Goal: Navigation & Orientation: Find specific page/section

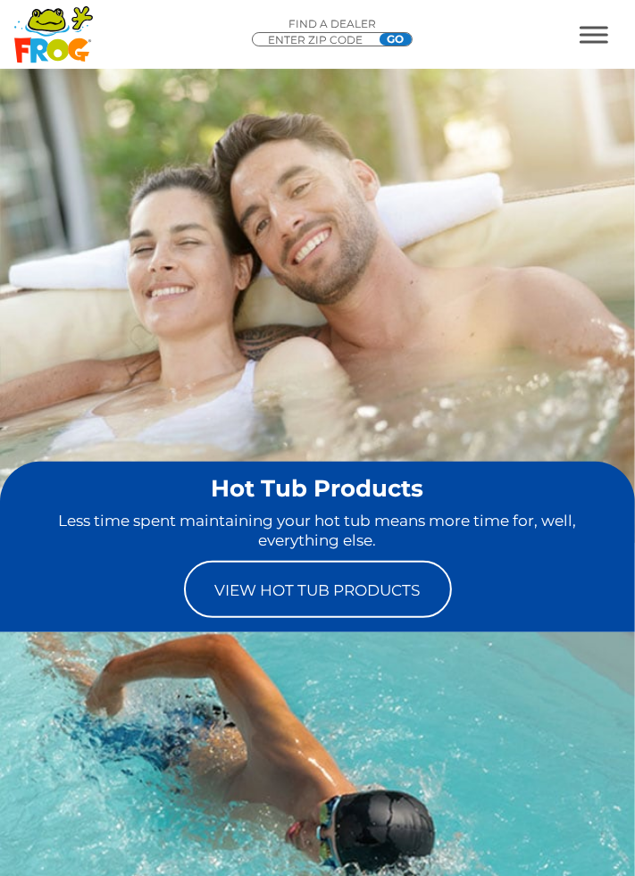
click at [392, 590] on link "View Hot Tub Products" at bounding box center [318, 589] width 268 height 57
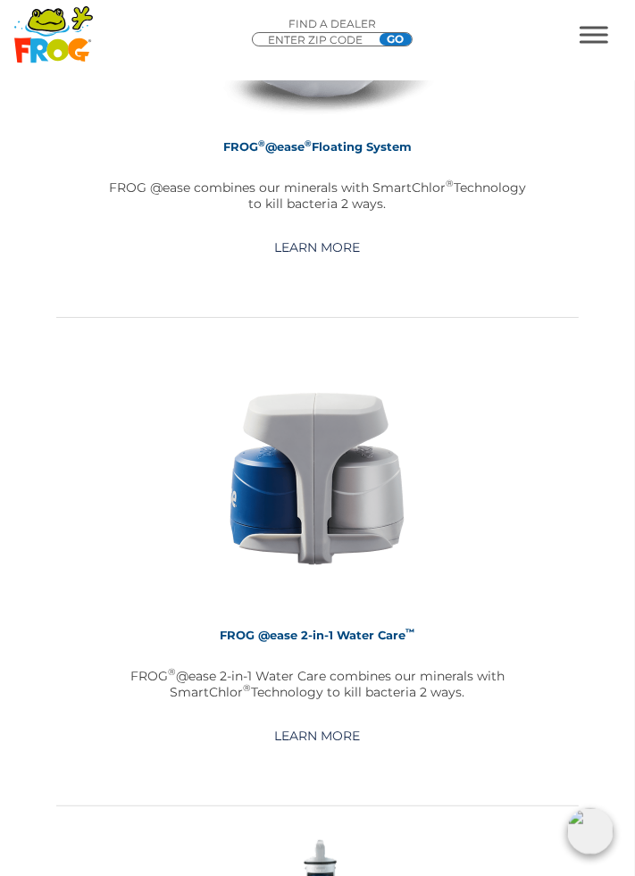
scroll to position [3044, 0]
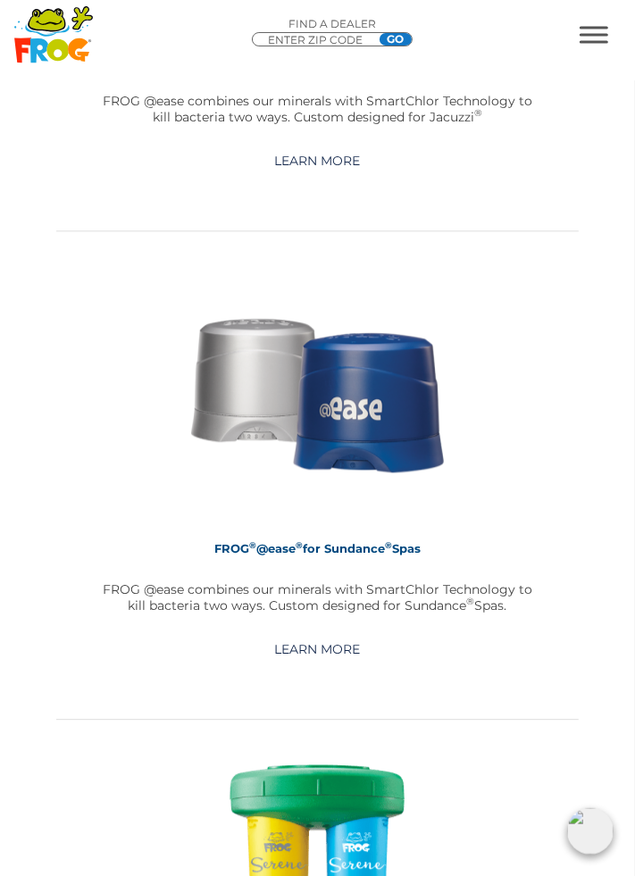
scroll to position [5090, 0]
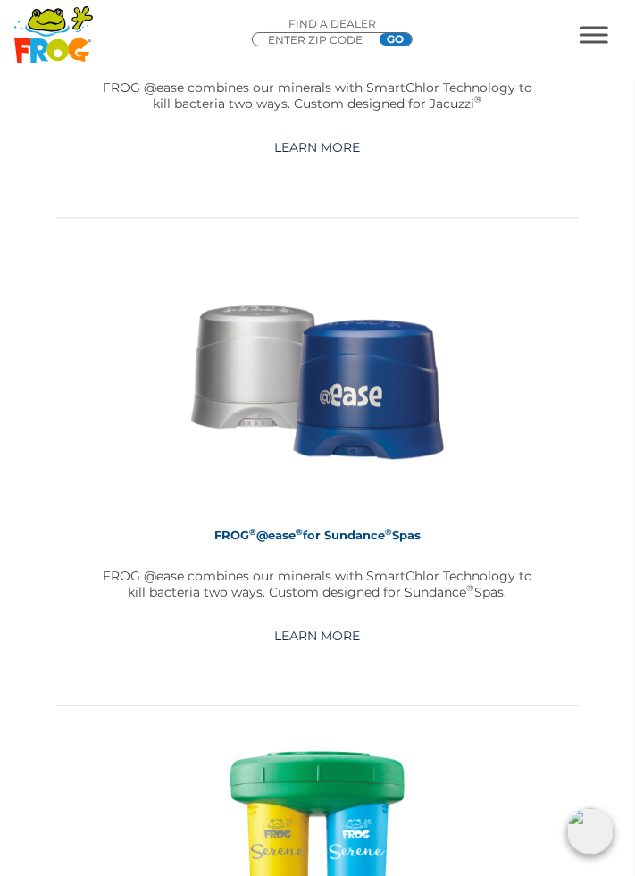
click at [354, 637] on link "Learn More" at bounding box center [317, 636] width 127 height 32
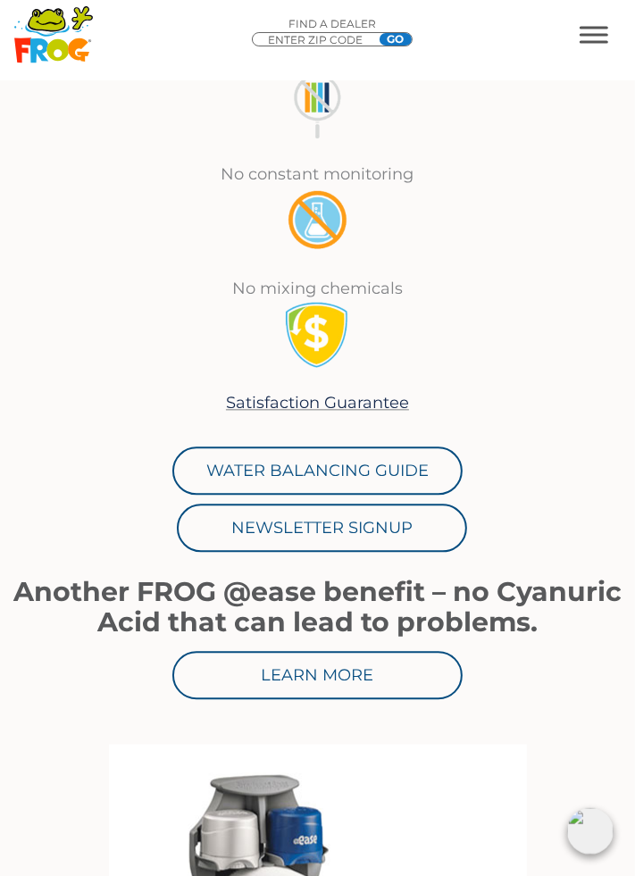
scroll to position [1643, 0]
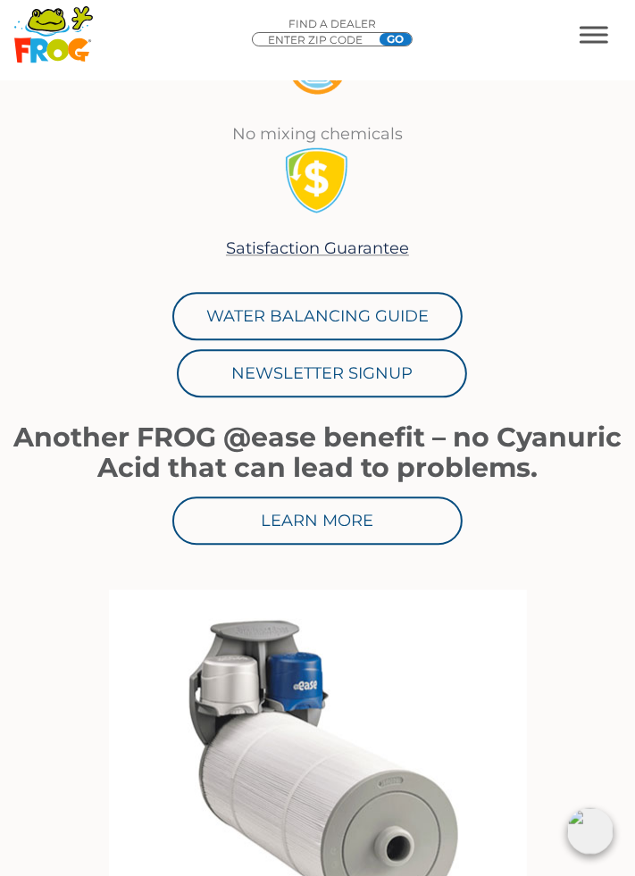
click at [557, 340] on div "Water Balancing Guide" at bounding box center [317, 316] width 635 height 48
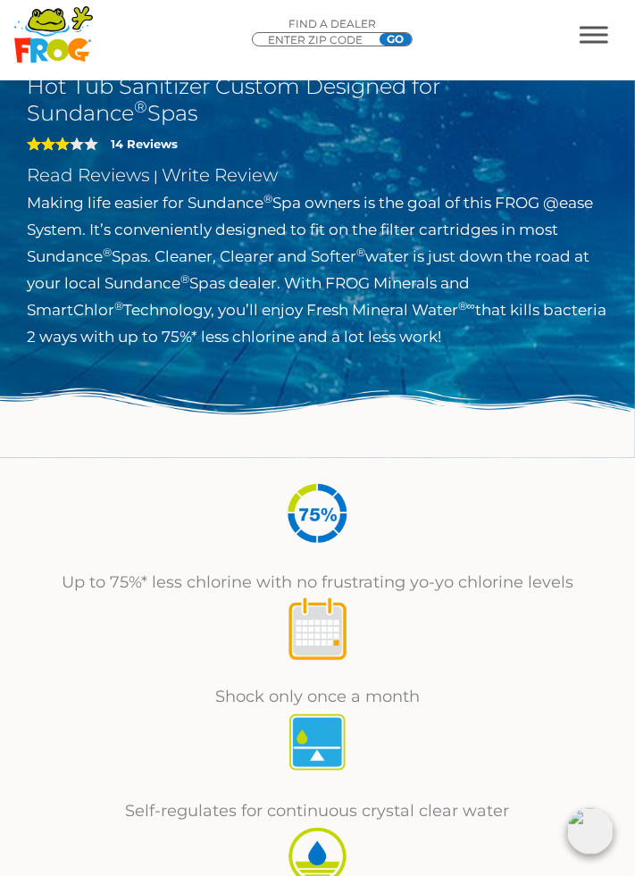
scroll to position [563, 0]
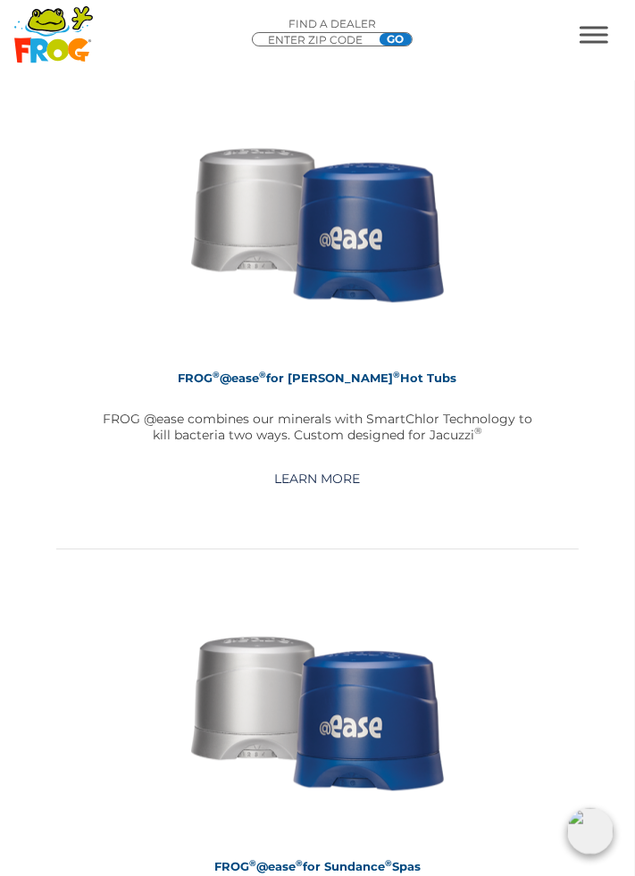
scroll to position [4758, 0]
click at [331, 473] on link "Learn More" at bounding box center [317, 479] width 127 height 32
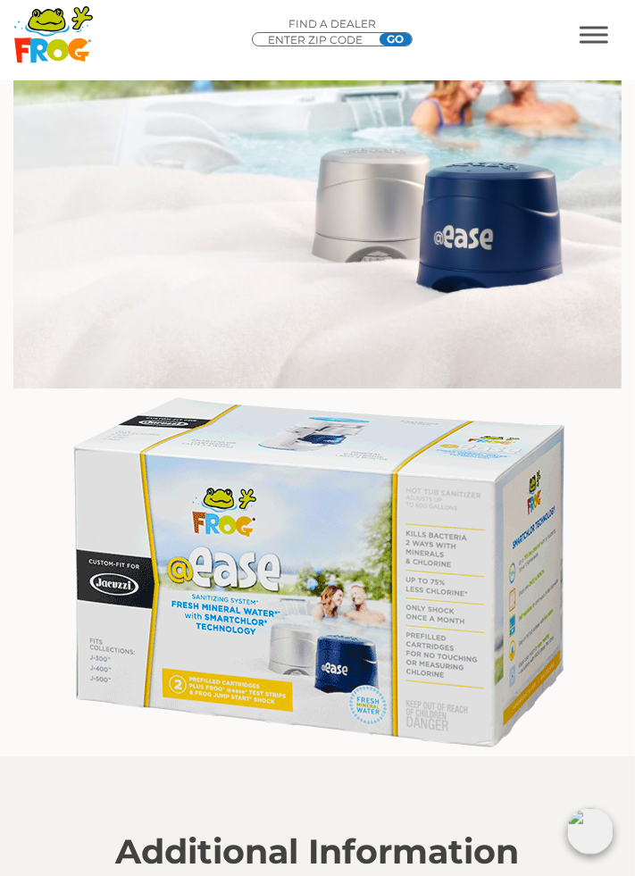
scroll to position [2890, 0]
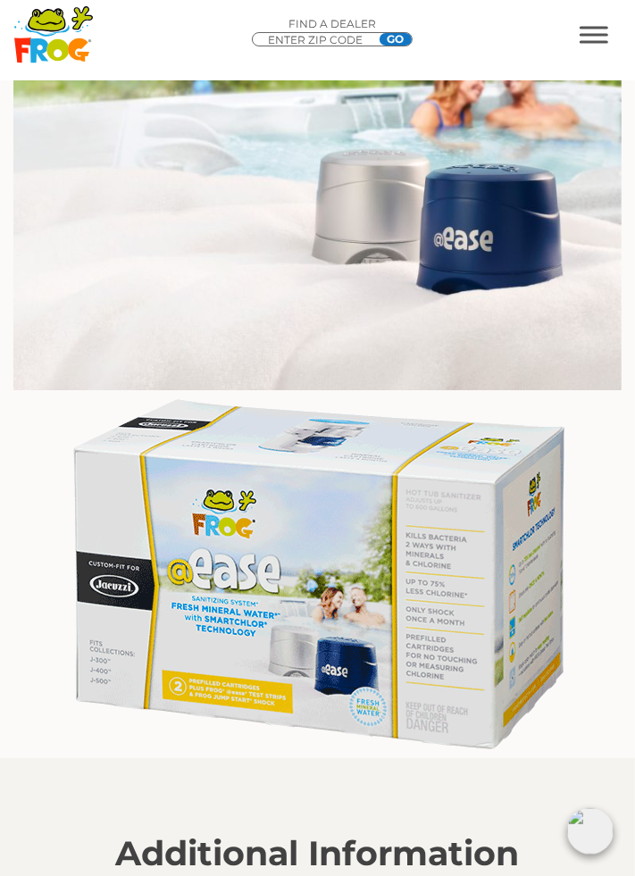
click at [354, 38] on input "ENTER ZIP CODE" at bounding box center [319, 40] width 107 height 14
type input "93444"
click at [396, 39] on input "GO" at bounding box center [395, 39] width 32 height 13
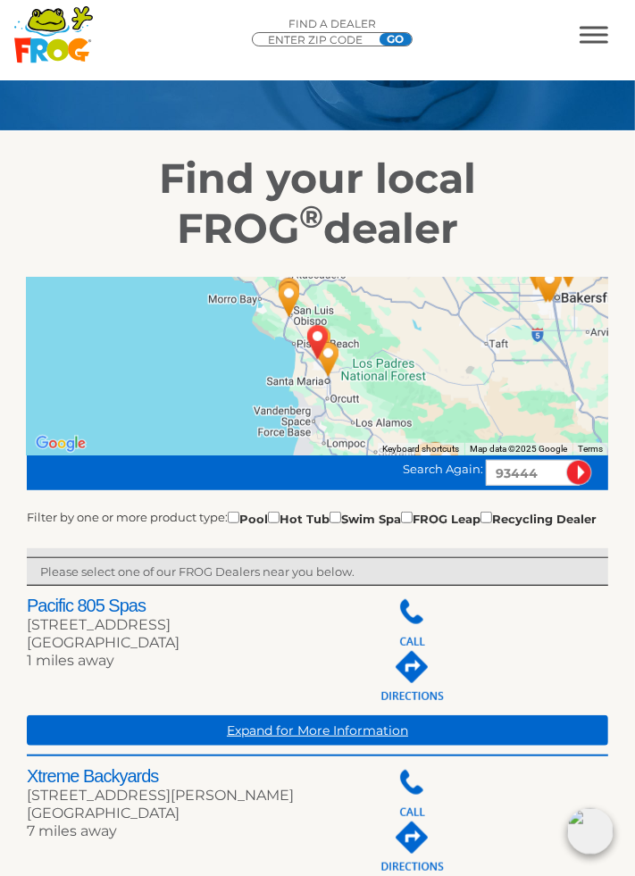
scroll to position [209, 0]
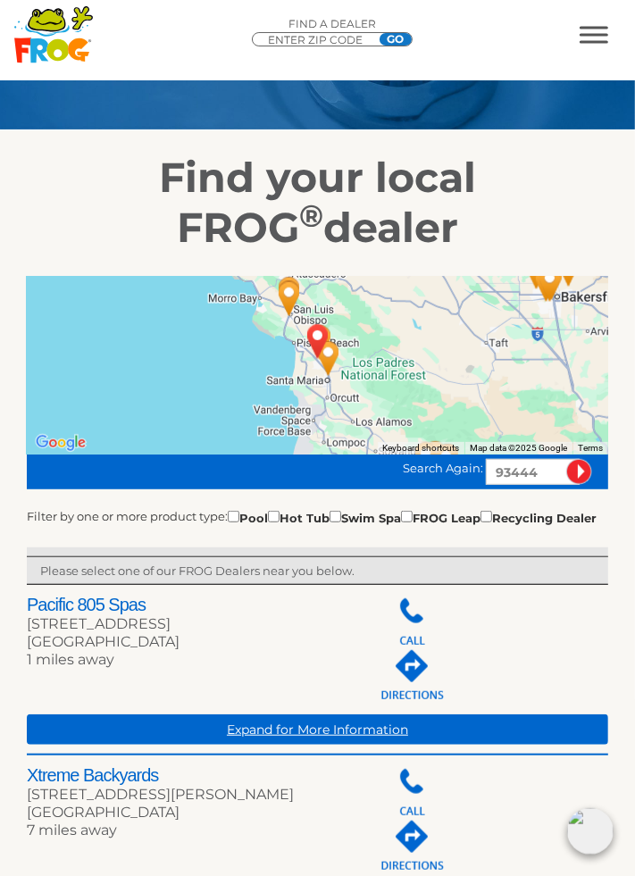
click at [471, 390] on div at bounding box center [317, 365] width 581 height 179
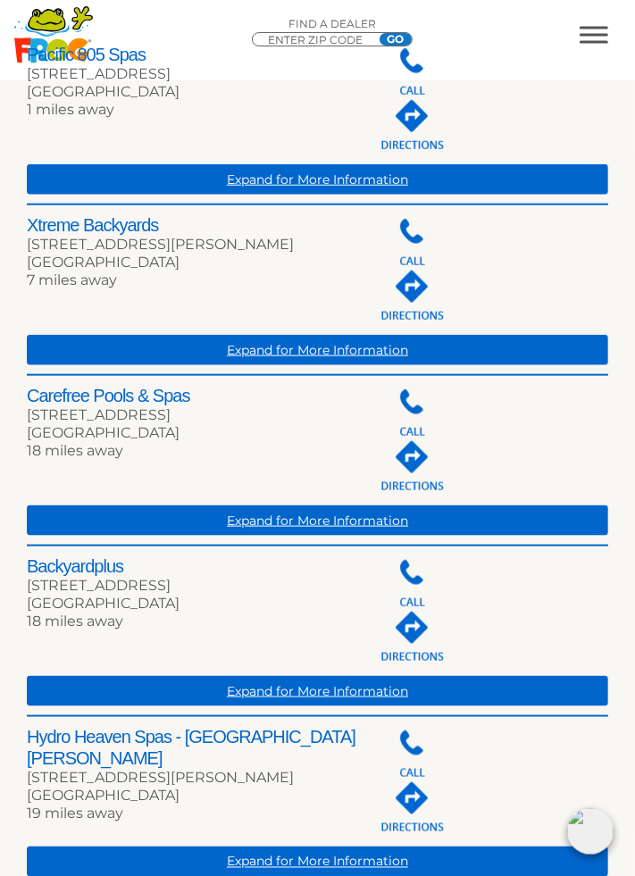
scroll to position [763, 0]
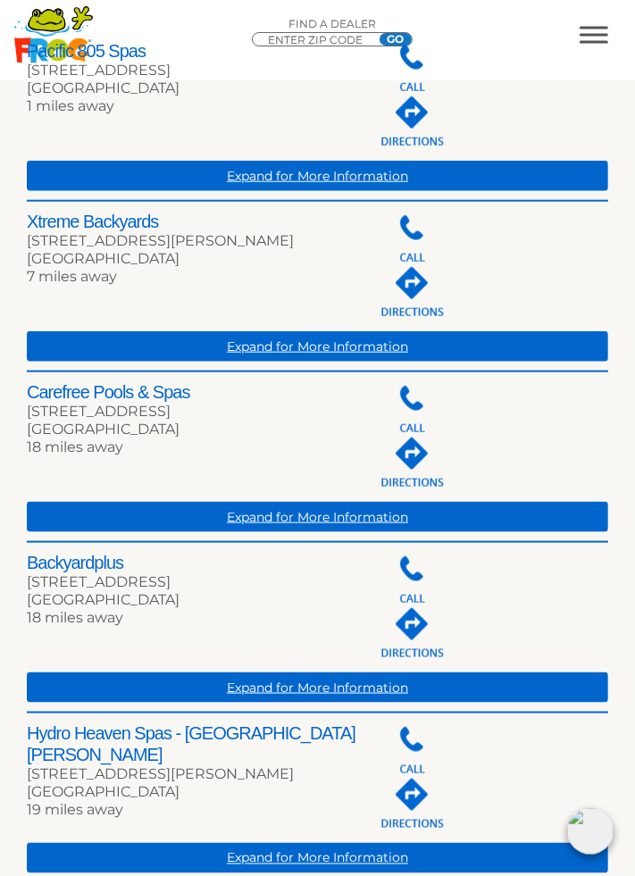
click at [154, 417] on div "Expand for More Information" at bounding box center [317, 456] width 581 height 151
click at [171, 421] on div "Expand for More Information" at bounding box center [317, 456] width 581 height 151
click at [179, 416] on div "Expand for More Information" at bounding box center [317, 456] width 581 height 151
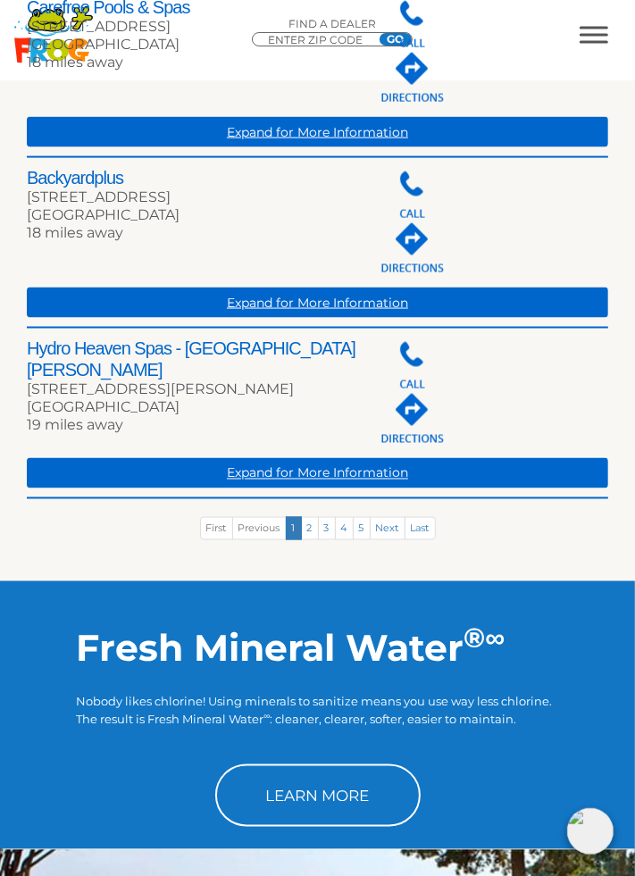
scroll to position [1148, 0]
